Goal: Transaction & Acquisition: Book appointment/travel/reservation

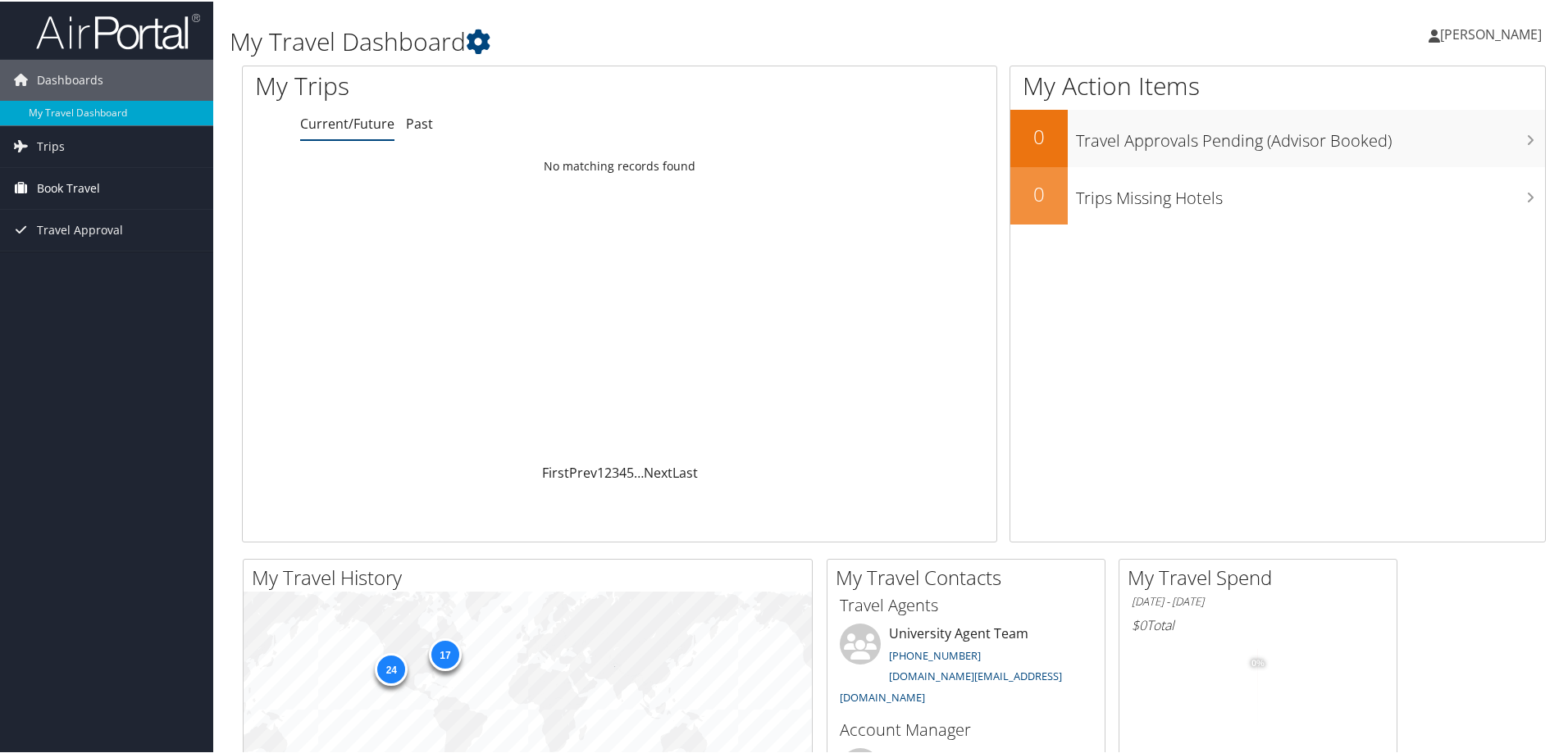
click at [86, 186] on span "Book Travel" at bounding box center [68, 187] width 63 height 41
click at [84, 259] on link "Book/Manage Online Trips" at bounding box center [106, 268] width 213 height 24
